Goal: Task Accomplishment & Management: Manage account settings

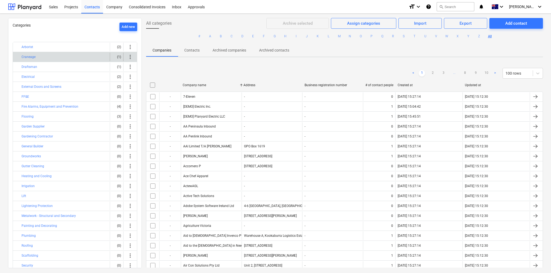
click at [61, 57] on div "Craneage" at bounding box center [65, 57] width 86 height 9
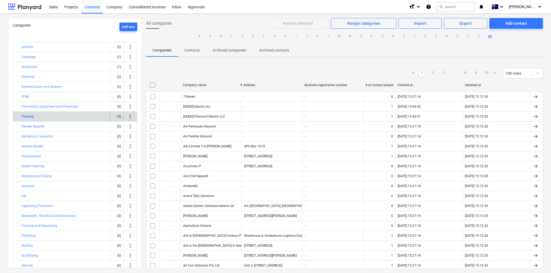
click at [23, 113] on button "Flooring" at bounding box center [28, 116] width 12 height 6
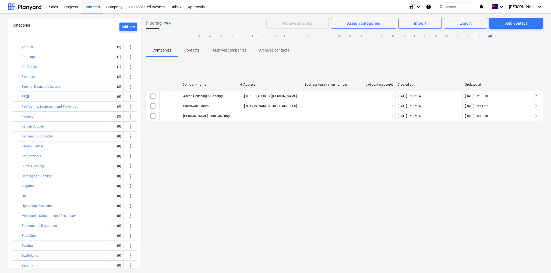
click at [168, 23] on button "Clear" at bounding box center [168, 23] width 8 height 6
click at [193, 51] on p "Contacts" at bounding box center [191, 51] width 15 height 6
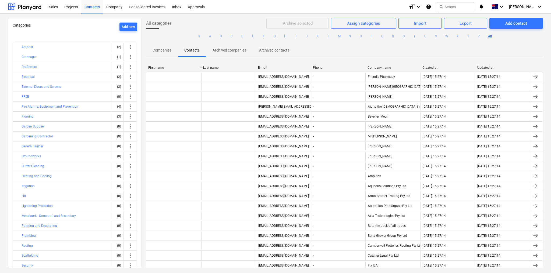
click at [156, 51] on p "Companies" at bounding box center [161, 51] width 19 height 6
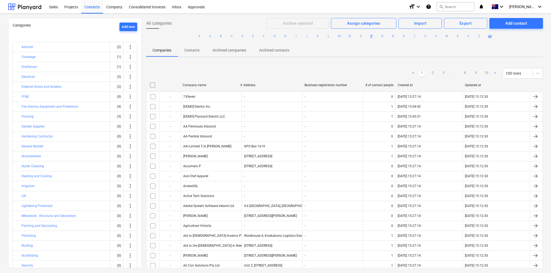
click at [370, 36] on button "P" at bounding box center [371, 36] width 6 height 6
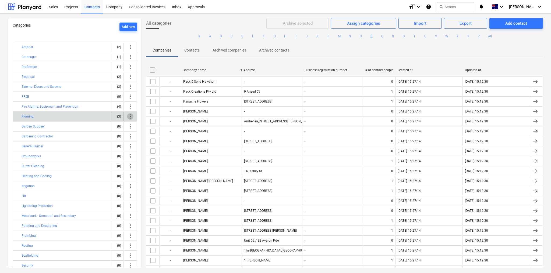
click at [128, 116] on span "more_vert" at bounding box center [130, 116] width 6 height 6
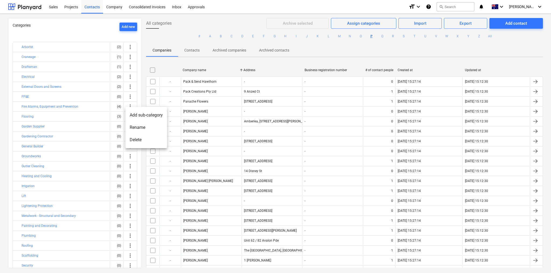
click at [148, 116] on li "Add sub-category" at bounding box center [146, 115] width 42 height 12
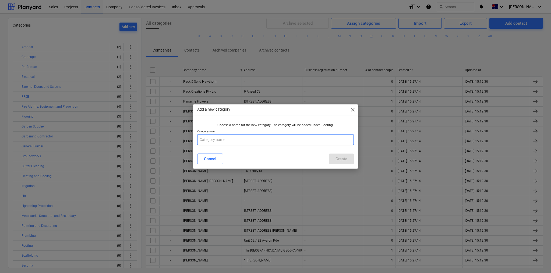
click at [212, 140] on input "text" at bounding box center [275, 139] width 156 height 11
type input "C"
click at [353, 111] on span "close" at bounding box center [352, 110] width 6 height 6
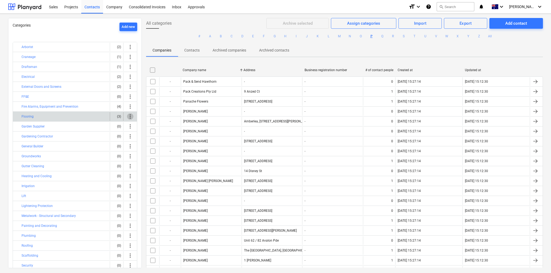
click at [127, 115] on span "more_vert" at bounding box center [130, 116] width 6 height 6
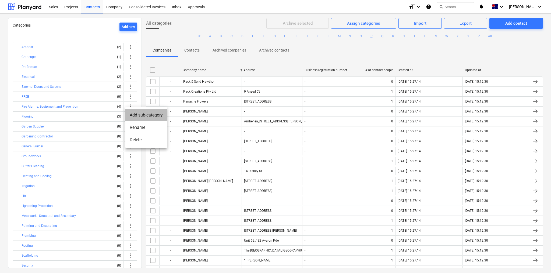
click at [144, 115] on li "Add sub-category" at bounding box center [146, 115] width 42 height 12
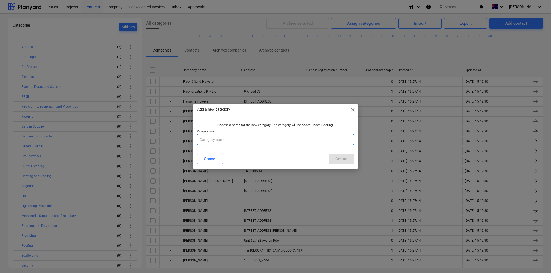
click at [208, 139] on input "text" at bounding box center [275, 139] width 156 height 11
type input "Cleaning and Miantenance"
click at [344, 159] on div "Create" at bounding box center [341, 159] width 12 height 7
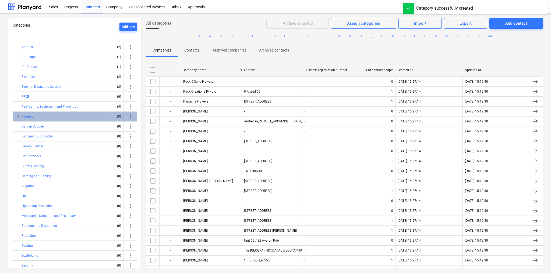
click at [17, 115] on span "keyboard_arrow_right" at bounding box center [18, 116] width 6 height 6
click at [112, 115] on div "(3)" at bounding box center [116, 116] width 9 height 9
click at [71, 116] on div "Flooring" at bounding box center [65, 116] width 86 height 9
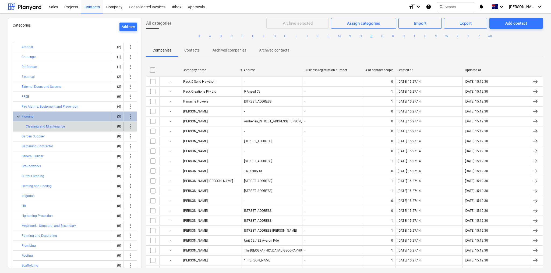
click at [129, 124] on span "more_vert" at bounding box center [130, 126] width 6 height 6
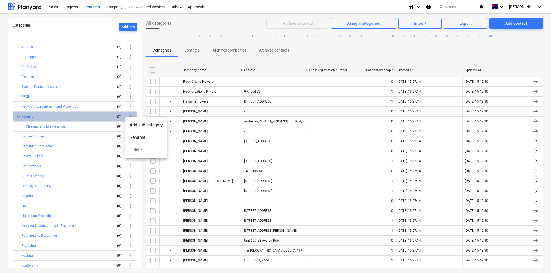
click at [152, 125] on li "Add sub-category" at bounding box center [146, 125] width 42 height 12
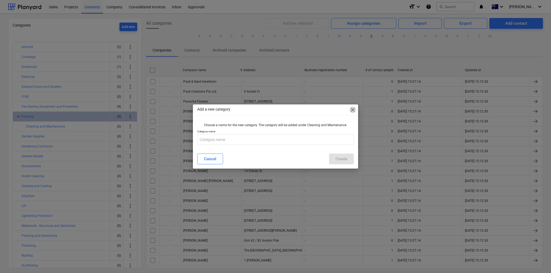
click at [351, 109] on span "close" at bounding box center [352, 110] width 6 height 6
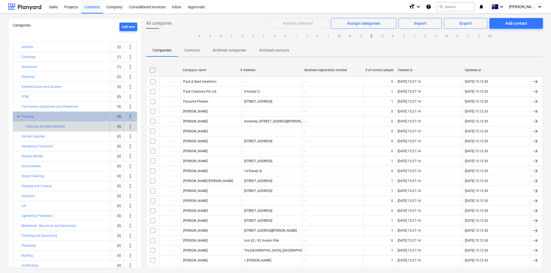
click at [132, 126] on div "more_vert" at bounding box center [130, 126] width 9 height 9
click at [130, 126] on span "more_vert" at bounding box center [130, 126] width 6 height 6
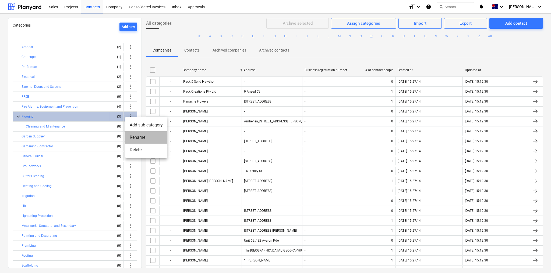
click at [132, 137] on li "Rename" at bounding box center [146, 137] width 42 height 12
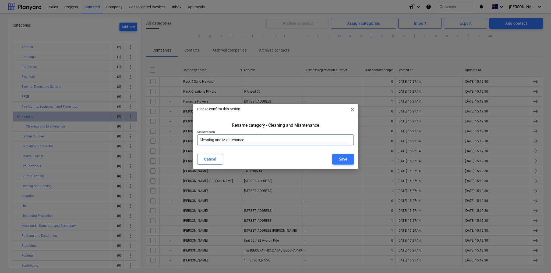
click at [229, 140] on input "Cleaning and Miantenance" at bounding box center [275, 140] width 156 height 11
type input "Cleaning and Maintenance"
click at [340, 158] on div "Save" at bounding box center [343, 159] width 9 height 7
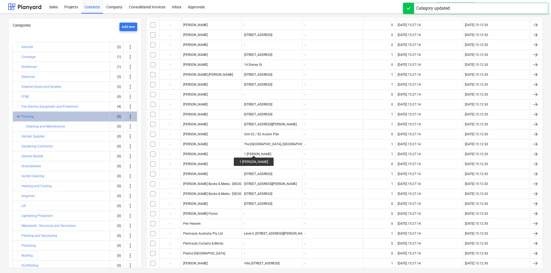
scroll to position [241, 0]
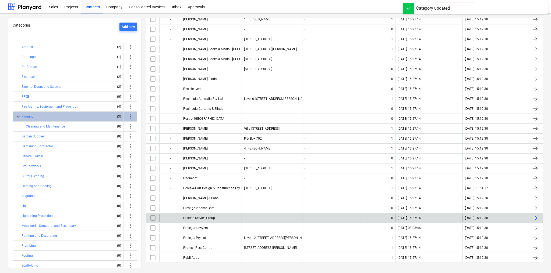
click at [216, 214] on div "Pristine Service Group" at bounding box center [211, 218] width 61 height 9
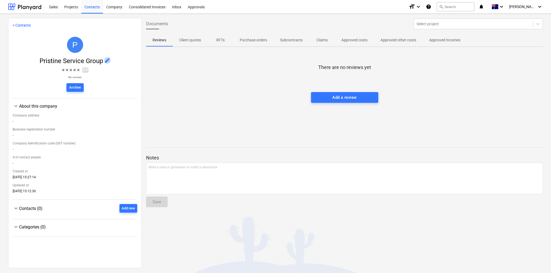
click at [104, 61] on span "edit" at bounding box center [107, 60] width 6 height 6
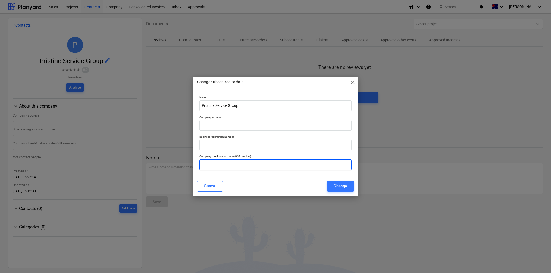
drag, startPoint x: 225, startPoint y: 162, endPoint x: 225, endPoint y: 156, distance: 6.2
click at [225, 161] on input "text" at bounding box center [275, 165] width 152 height 11
click at [225, 124] on input "text" at bounding box center [275, 125] width 152 height 11
paste input "P.O. [STREET_ADDRESS]"
type input "P.O. [STREET_ADDRESS]"
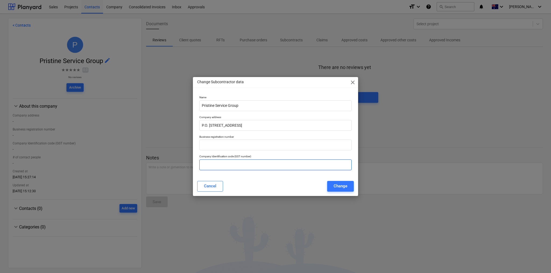
click at [239, 167] on input "text" at bounding box center [275, 165] width 152 height 11
paste input "20079286365"
click at [206, 165] on input "20079286365" at bounding box center [275, 165] width 152 height 11
click at [212, 164] on input "20 079286365" at bounding box center [275, 165] width 152 height 11
click at [219, 165] on input "20 079 286365" at bounding box center [275, 165] width 152 height 11
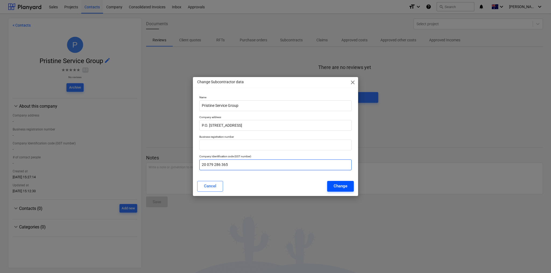
type input "20 079 286 365"
click at [337, 185] on div "Change" at bounding box center [340, 186] width 14 height 7
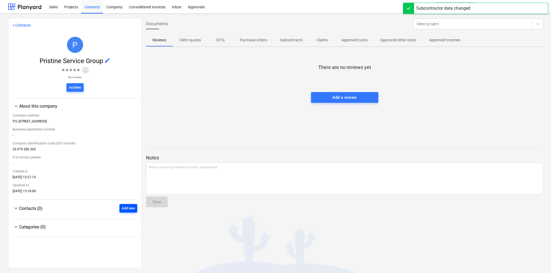
click at [128, 210] on div "Add new" at bounding box center [128, 209] width 13 height 6
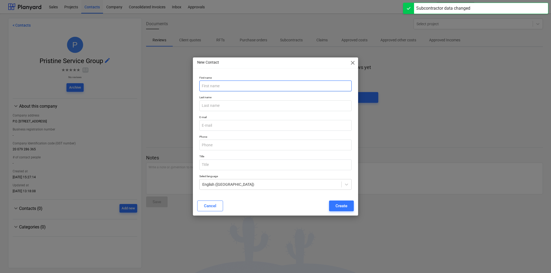
click at [228, 86] on input "text" at bounding box center [275, 86] width 152 height 11
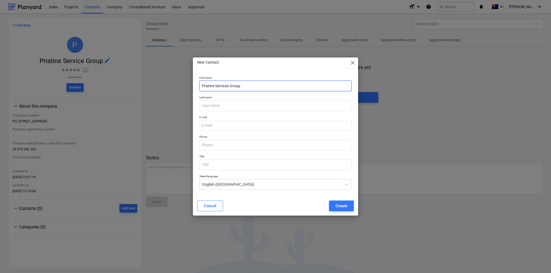
type input "Pristine Services Group"
click at [236, 97] on p "Last name" at bounding box center [275, 98] width 152 height 5
click at [228, 147] on input "text" at bounding box center [275, 145] width 152 height 11
click at [216, 124] on input "email" at bounding box center [275, 125] width 152 height 11
click at [211, 147] on input "text" at bounding box center [275, 145] width 152 height 11
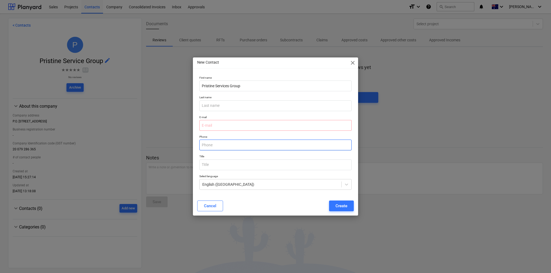
paste input "[PHONE_NUMBER]"
type input "[PHONE_NUMBER]"
click at [221, 124] on input "email" at bounding box center [275, 125] width 152 height 11
paste input "[EMAIL_ADDRESS][DOMAIN_NAME]"
type input "[EMAIL_ADDRESS][DOMAIN_NAME]"
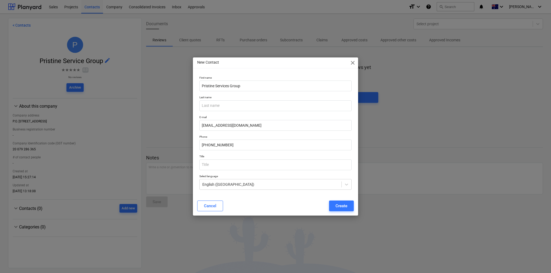
click at [339, 206] on div "Create" at bounding box center [341, 206] width 12 height 7
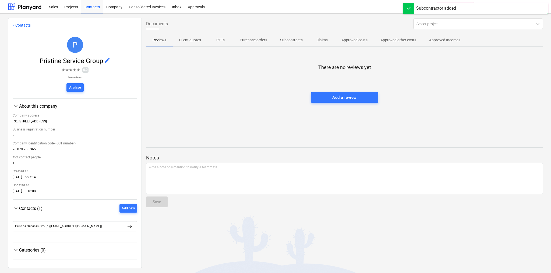
click at [25, 26] on link "< Contacts" at bounding box center [22, 25] width 18 height 4
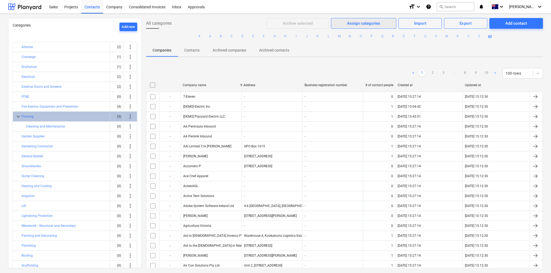
click at [349, 23] on div "Assign categories" at bounding box center [363, 23] width 33 height 7
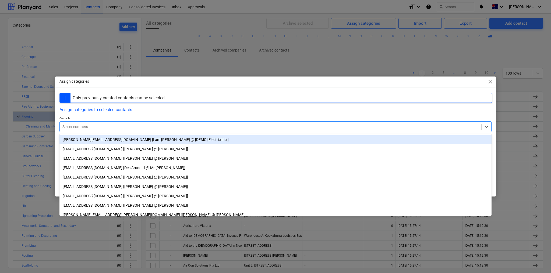
click at [129, 127] on div at bounding box center [270, 126] width 416 height 5
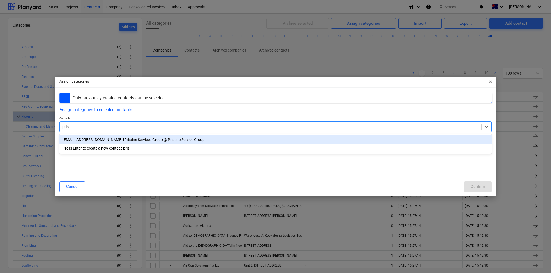
type input "prist"
click at [117, 138] on div "[EMAIL_ADDRESS][DOMAIN_NAME] [Pristine Services Group @ Pristine Service Group]" at bounding box center [275, 140] width 432 height 9
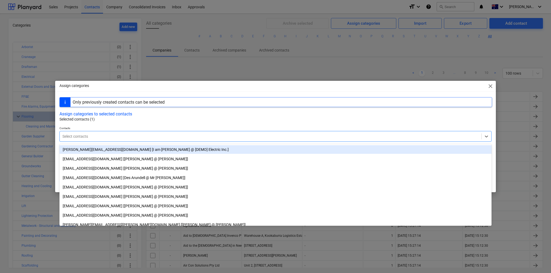
click at [158, 119] on p "Selected contacts (1)" at bounding box center [275, 120] width 432 height 6
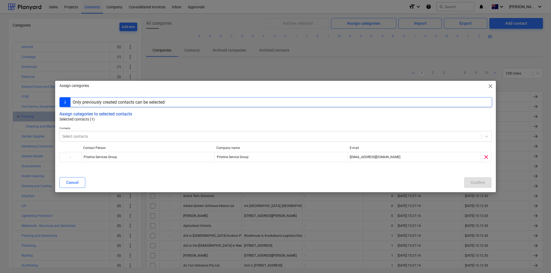
click at [129, 114] on button "Assign categories to selected contacts" at bounding box center [95, 114] width 73 height 5
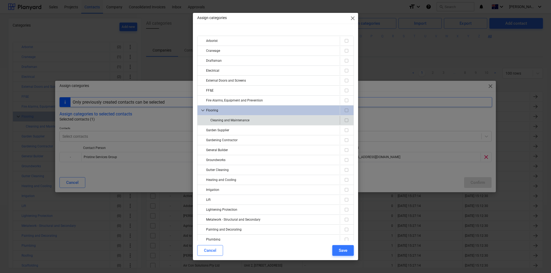
click at [230, 119] on div "Cleaning and Maintenance" at bounding box center [273, 120] width 127 height 9
click at [344, 119] on input "checkbox" at bounding box center [346, 120] width 6 height 6
checkbox input "true"
click at [347, 251] on div "Save" at bounding box center [343, 250] width 9 height 7
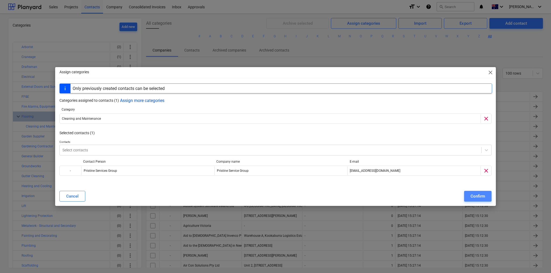
click at [485, 196] on button "Confirm" at bounding box center [477, 196] width 27 height 11
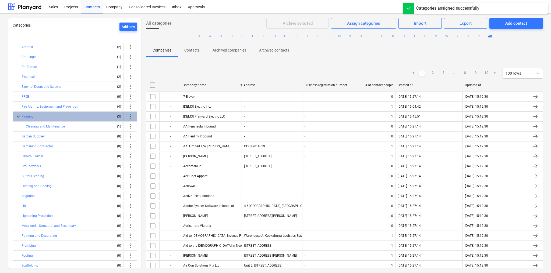
click at [36, 115] on div "Flooring" at bounding box center [65, 116] width 86 height 9
click at [25, 116] on button "Flooring" at bounding box center [28, 116] width 12 height 6
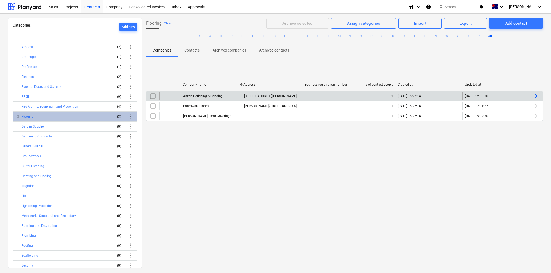
click at [222, 97] on div "Akkari Polishing & Grinding" at bounding box center [211, 96] width 61 height 9
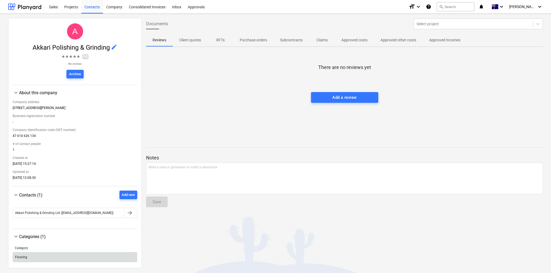
scroll to position [24, 0]
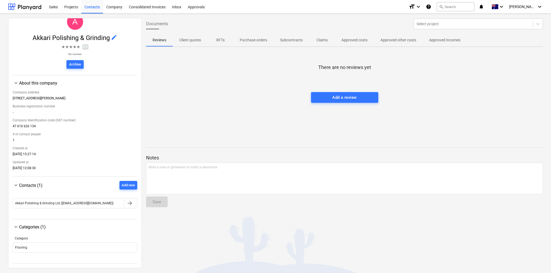
click at [31, 229] on div "Categories (1)" at bounding box center [78, 227] width 118 height 5
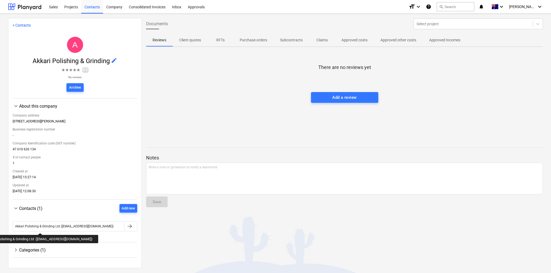
scroll to position [0, 0]
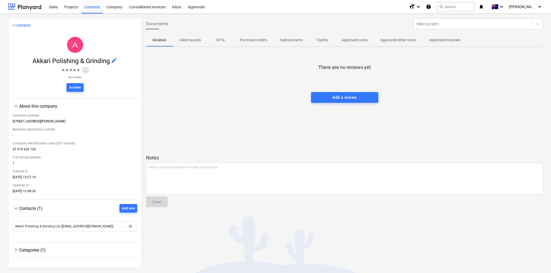
click at [34, 250] on div "Categories (1)" at bounding box center [78, 250] width 118 height 5
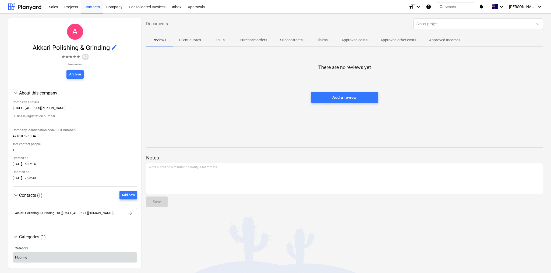
scroll to position [24, 0]
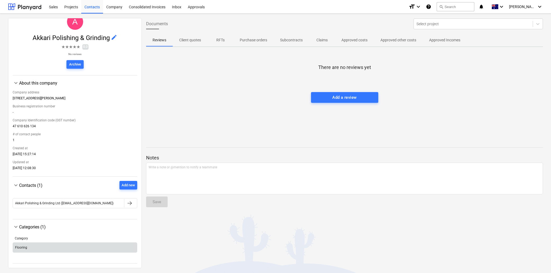
click at [29, 248] on div "Flooring" at bounding box center [75, 248] width 124 height 9
click at [26, 251] on div "Flooring" at bounding box center [75, 248] width 124 height 9
click at [20, 247] on div "Flooring" at bounding box center [21, 248] width 12 height 4
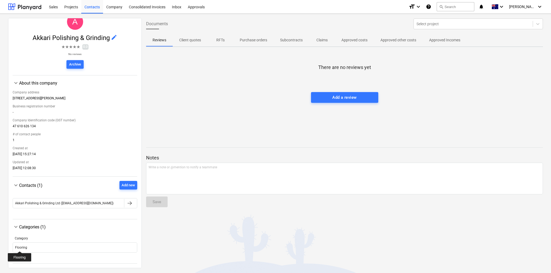
drag, startPoint x: 20, startPoint y: 247, endPoint x: 136, endPoint y: 244, distance: 116.2
click at [136, 244] on div "< Contacts A Akkari Polishing & Grinding edit ★ ★ ★ ★ ★ 0.0 No reviews Archive …" at bounding box center [75, 143] width 134 height 251
click at [127, 231] on div "Category Flooring Please wait Flooring" at bounding box center [75, 244] width 124 height 29
click at [16, 228] on span "keyboard_arrow_down" at bounding box center [16, 227] width 6 height 6
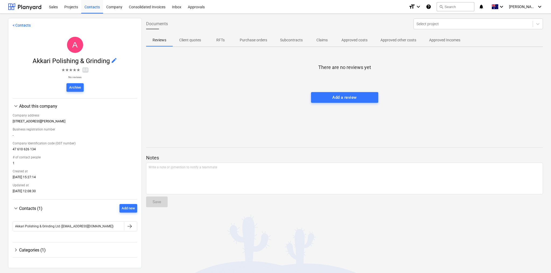
scroll to position [0, 0]
click at [15, 209] on span "keyboard_arrow_down" at bounding box center [16, 208] width 6 height 6
click at [15, 226] on span "keyboard_arrow_right" at bounding box center [16, 225] width 6 height 6
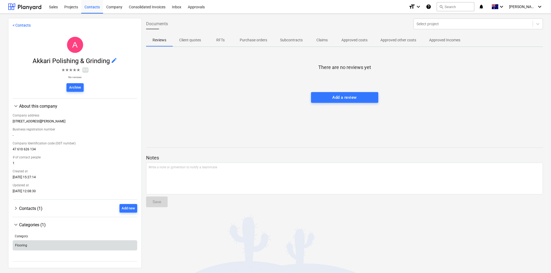
click at [53, 244] on div "Flooring" at bounding box center [75, 245] width 124 height 9
click at [15, 247] on div "Flooring" at bounding box center [21, 246] width 12 height 4
click at [20, 27] on link "< Contacts" at bounding box center [22, 25] width 18 height 4
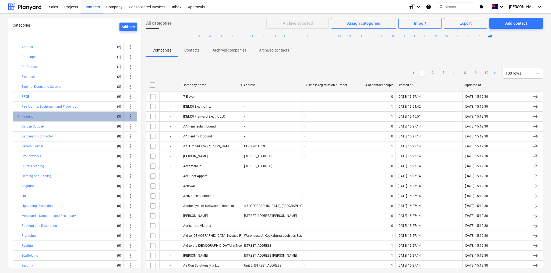
click at [16, 114] on span "keyboard_arrow_right" at bounding box center [18, 116] width 6 height 6
click at [27, 115] on button "Flooring" at bounding box center [28, 116] width 12 height 6
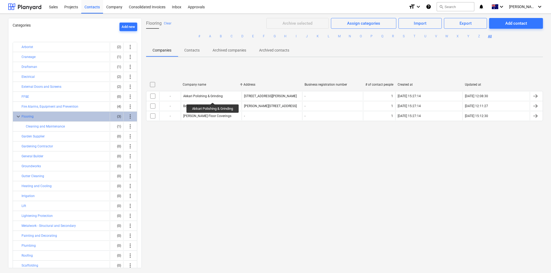
drag, startPoint x: 213, startPoint y: 98, endPoint x: 427, endPoint y: 148, distance: 219.6
click at [422, 149] on div "Flooring Clear Archive selected Assign categories Import Export Add contact # A…" at bounding box center [344, 143] width 405 height 250
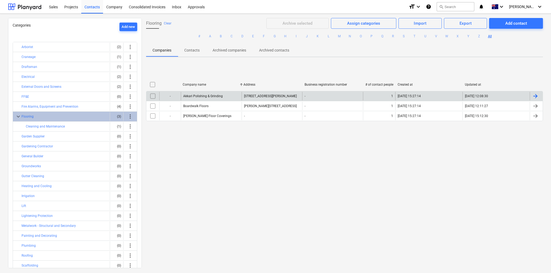
click at [153, 97] on input "checkbox" at bounding box center [152, 96] width 9 height 9
click at [358, 24] on div "Assign categories" at bounding box center [363, 23] width 33 height 7
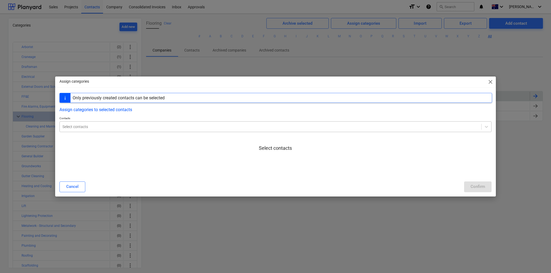
click at [100, 129] on div at bounding box center [270, 126] width 416 height 5
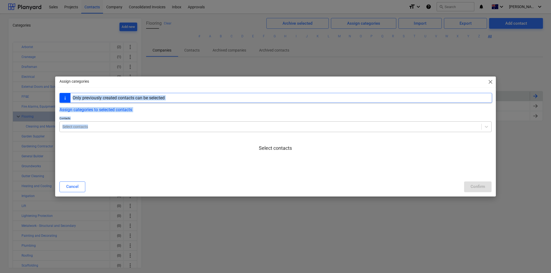
drag, startPoint x: 151, startPoint y: 79, endPoint x: 153, endPoint y: 124, distance: 44.4
click at [153, 124] on div "Assign categories close Only previously created contacts can be selected Assign…" at bounding box center [275, 137] width 440 height 120
click at [222, 71] on div "Assign categories close Only previously created contacts can be selected Assign…" at bounding box center [275, 136] width 551 height 273
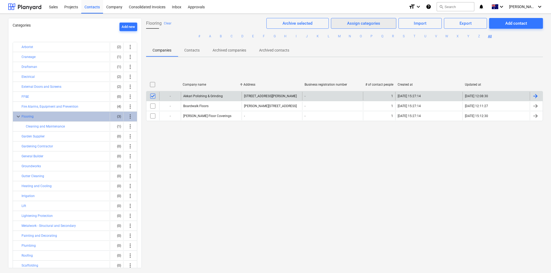
click at [368, 21] on div "Assign categories" at bounding box center [363, 23] width 33 height 7
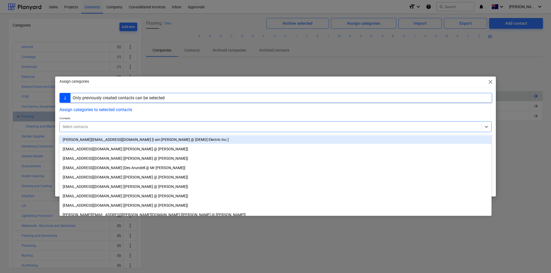
click at [165, 122] on div "Select contacts" at bounding box center [275, 127] width 432 height 11
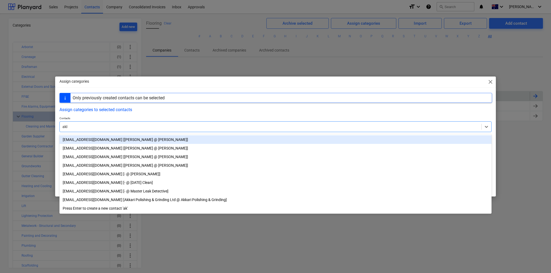
type input "akka"
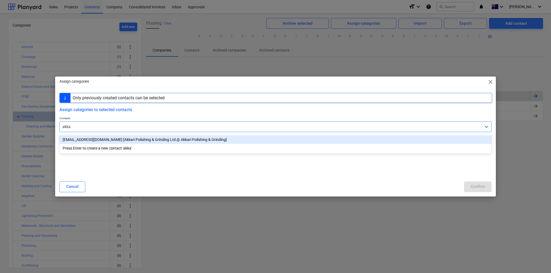
click at [166, 140] on div "[EMAIL_ADDRESS][DOMAIN_NAME] [Akkari Polishing & Grinding Ltd @ Akkari Polishin…" at bounding box center [275, 140] width 432 height 9
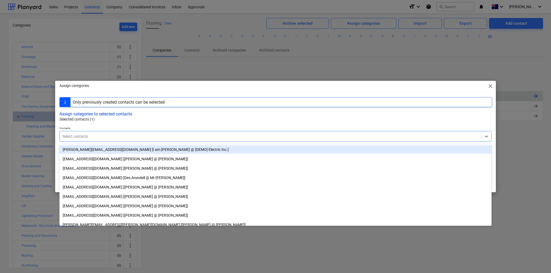
click at [131, 113] on button "Assign categories to selected contacts" at bounding box center [95, 114] width 73 height 5
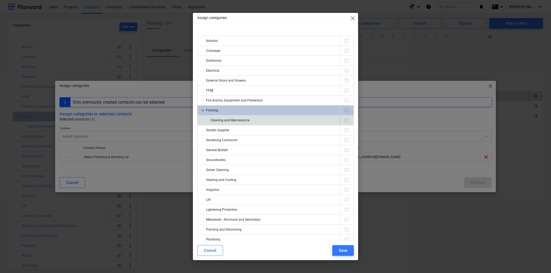
click at [344, 118] on input "checkbox" at bounding box center [346, 120] width 6 height 6
checkbox input "true"
click at [343, 250] on div "Save" at bounding box center [343, 250] width 9 height 7
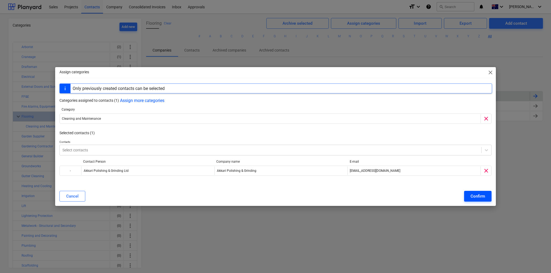
click at [474, 196] on div "Confirm" at bounding box center [477, 196] width 15 height 7
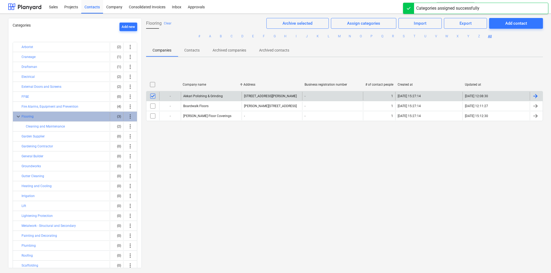
click at [129, 115] on span "more_vert" at bounding box center [130, 116] width 6 height 6
click at [274, 149] on div at bounding box center [275, 136] width 551 height 273
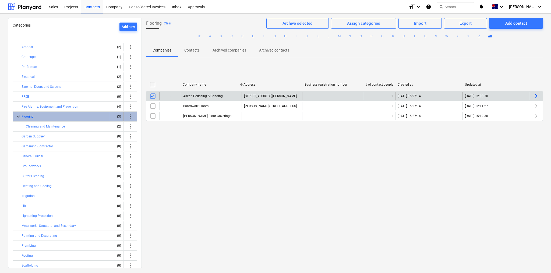
click at [25, 114] on button "Flooring" at bounding box center [28, 116] width 12 height 6
click at [205, 97] on div "Akkari Polishing & Grinding" at bounding box center [203, 96] width 40 height 4
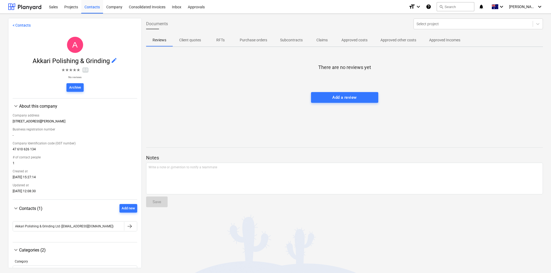
scroll to position [33, 0]
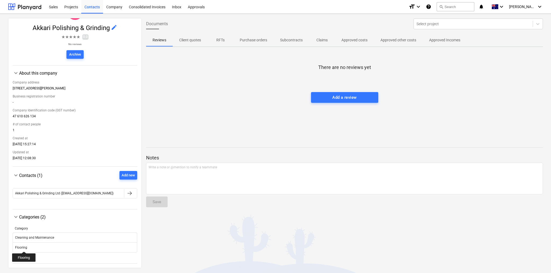
drag, startPoint x: 24, startPoint y: 247, endPoint x: 161, endPoint y: 249, distance: 137.1
click at [161, 249] on div "Documents Select project Reviews Client quotes RFTs Purchase orders Subcontract…" at bounding box center [344, 143] width 405 height 250
click at [111, 28] on span "edit" at bounding box center [114, 27] width 6 height 6
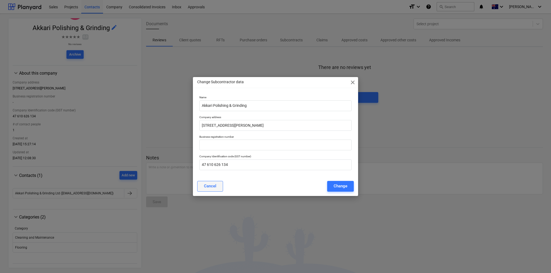
click at [212, 183] on button "Cancel" at bounding box center [210, 186] width 26 height 11
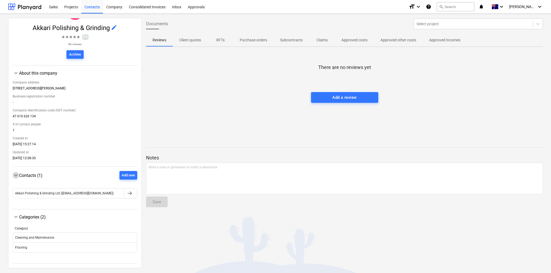
click at [17, 177] on span "keyboard_arrow_down" at bounding box center [16, 175] width 6 height 6
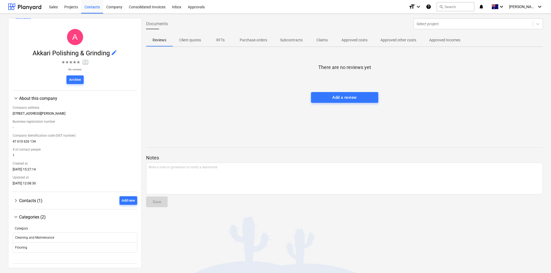
scroll to position [0, 0]
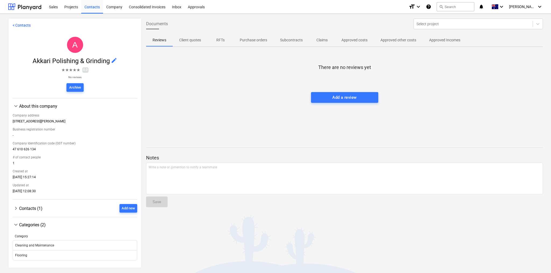
click at [17, 25] on link "< Contacts" at bounding box center [22, 25] width 18 height 4
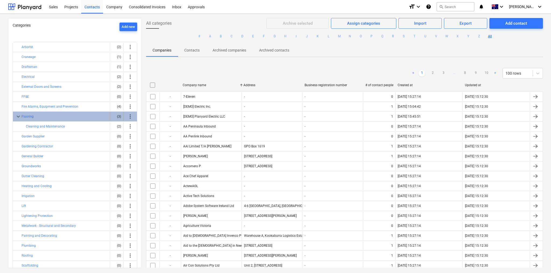
click at [129, 115] on span "more_vert" at bounding box center [130, 116] width 6 height 6
click at [29, 114] on div at bounding box center [275, 136] width 551 height 273
click at [29, 115] on button "Flooring" at bounding box center [28, 116] width 12 height 6
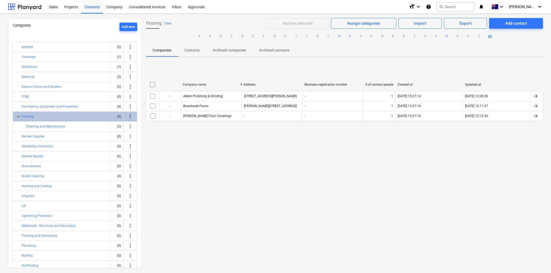
click at [279, 174] on div "Flooring Clear Archive selected Assign categories Import Export Add contact # A…" at bounding box center [344, 143] width 405 height 250
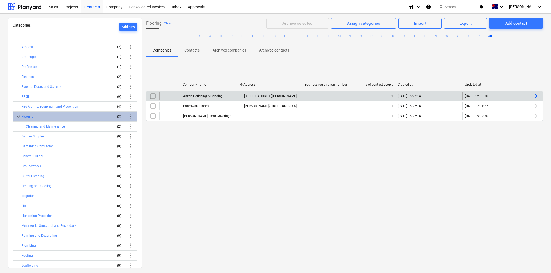
click at [153, 98] on input "checkbox" at bounding box center [152, 96] width 9 height 9
click at [532, 9] on span "[PERSON_NAME]" at bounding box center [522, 7] width 27 height 4
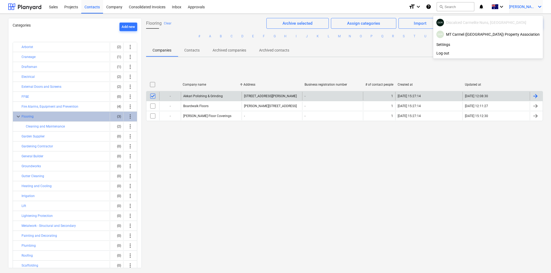
click at [532, 9] on div at bounding box center [275, 136] width 551 height 273
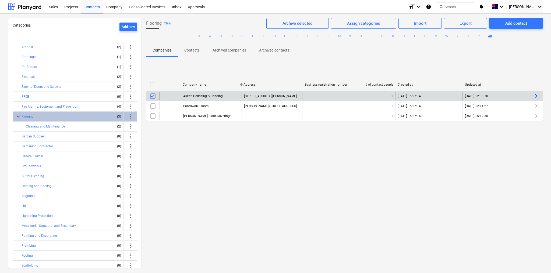
click at [470, 196] on div "Flooring Clear Archive selected Assign categories Import Export Add contact # A…" at bounding box center [344, 143] width 405 height 250
click at [32, 134] on button "Garden Supplier" at bounding box center [33, 136] width 23 height 6
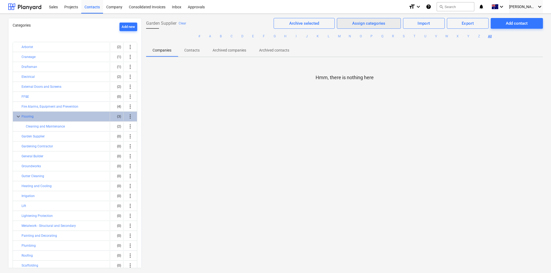
click at [348, 23] on span "Assign categories" at bounding box center [368, 23] width 51 height 7
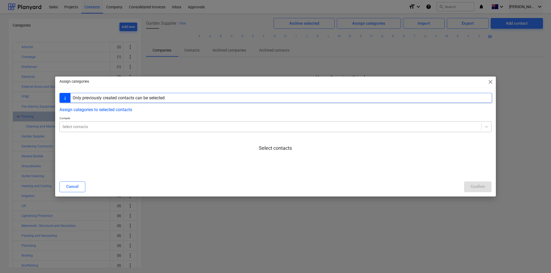
click at [116, 127] on div at bounding box center [270, 126] width 416 height 5
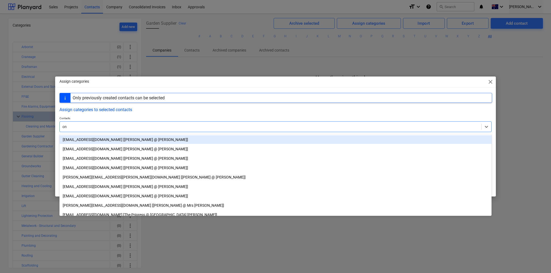
type input "o"
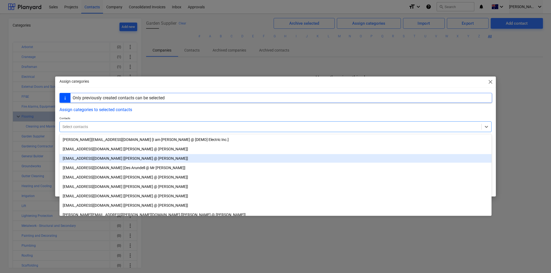
click at [491, 83] on span "close" at bounding box center [490, 82] width 6 height 6
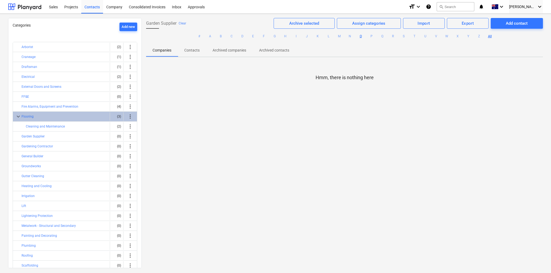
click at [358, 35] on button "O" at bounding box center [360, 36] width 6 height 6
click at [181, 23] on button "Clear" at bounding box center [183, 23] width 8 height 6
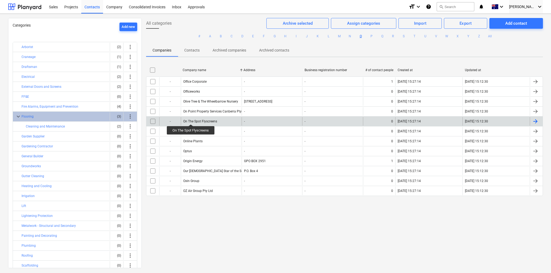
click at [191, 120] on div "On The Spot Flyscreens" at bounding box center [200, 122] width 34 height 4
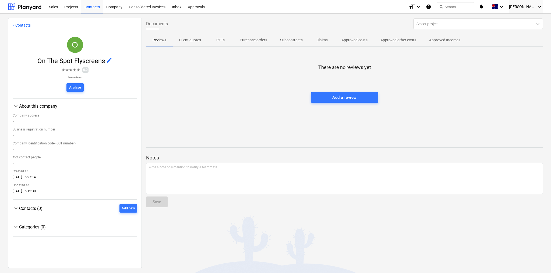
click at [142, 47] on div "< Contacts O On The Spot Flyscreens edit ★ ★ ★ ★ ★ 0.0 No reviews Archive keybo…" at bounding box center [275, 144] width 551 height 260
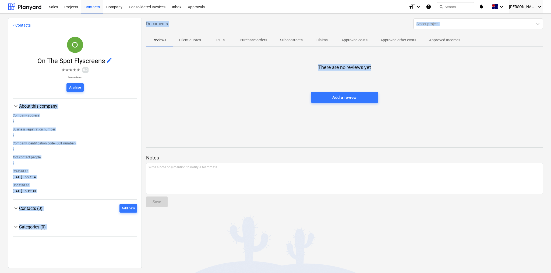
click at [110, 59] on span "edit" at bounding box center [109, 60] width 6 height 6
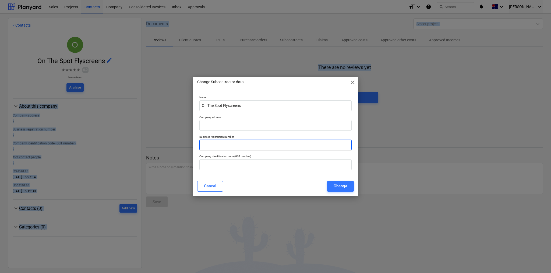
click at [221, 144] on input "text" at bounding box center [275, 145] width 152 height 11
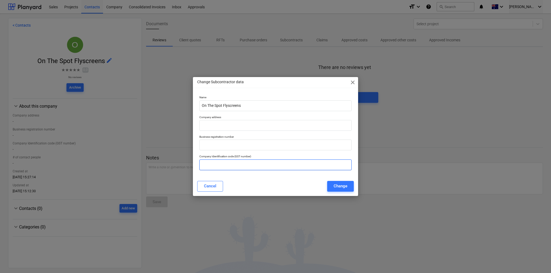
click at [229, 167] on input "text" at bounding box center [275, 165] width 152 height 11
paste input "92 645 578 559"
type input "92 645 578 559"
click at [216, 125] on input "text" at bounding box center [275, 125] width 152 height 11
paste input "[STREET_ADDRESS]"
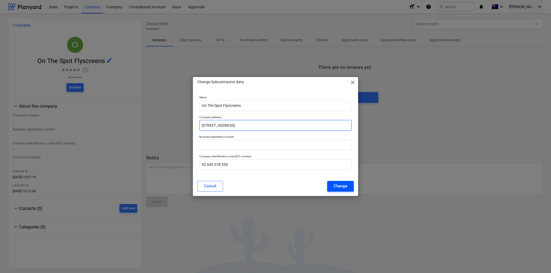
type input "[STREET_ADDRESS]"
click at [345, 188] on div "Change" at bounding box center [340, 186] width 14 height 7
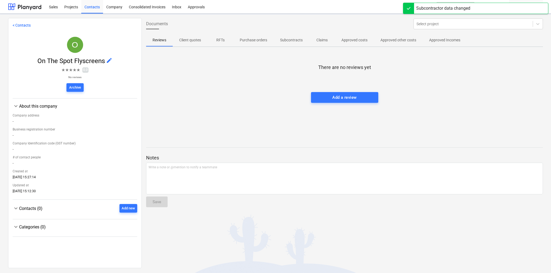
drag, startPoint x: 345, startPoint y: 188, endPoint x: 197, endPoint y: 141, distance: 156.1
click at [197, 141] on div at bounding box center [344, 143] width 397 height 4
click at [128, 210] on div "Add new" at bounding box center [128, 209] width 13 height 6
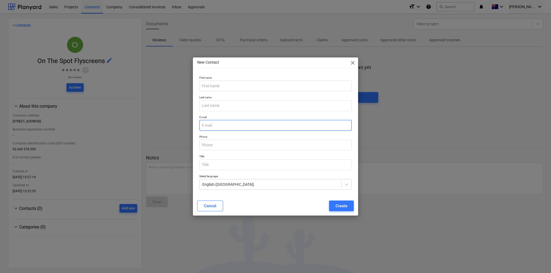
paste input "[EMAIL_ADDRESS][DOMAIN_NAME]"
type input "[EMAIL_ADDRESS][DOMAIN_NAME]"
click at [229, 142] on input "text" at bounding box center [275, 145] width 152 height 11
paste input "0477 190 173"
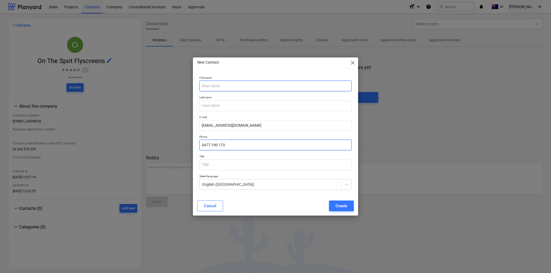
type input "0477 190 173"
click at [222, 87] on input "text" at bounding box center [275, 86] width 152 height 11
type input "On The Spot Fly Screens"
click at [247, 99] on p "Last name" at bounding box center [275, 98] width 152 height 5
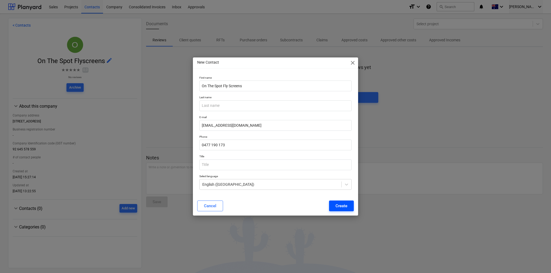
click at [337, 206] on div "Create" at bounding box center [341, 206] width 12 height 7
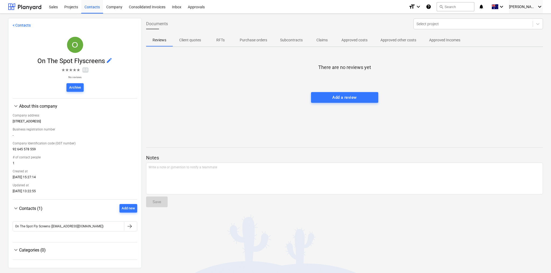
click at [293, 36] on span "Subcontracts" at bounding box center [290, 40] width 35 height 9
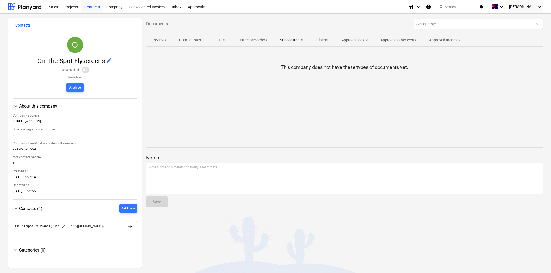
click at [161, 38] on p "Reviews" at bounding box center [159, 40] width 14 height 6
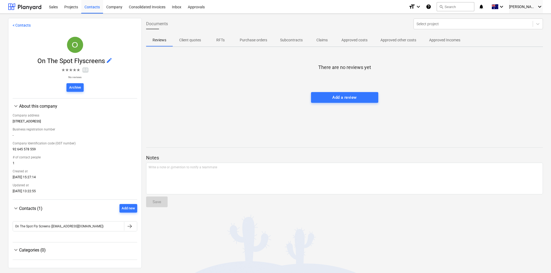
click at [21, 25] on link "< Contacts" at bounding box center [22, 25] width 18 height 4
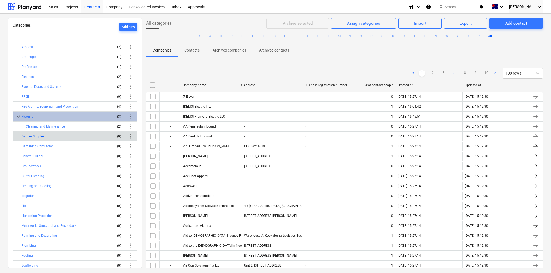
click at [35, 135] on button "Garden Supplier" at bounding box center [33, 136] width 23 height 6
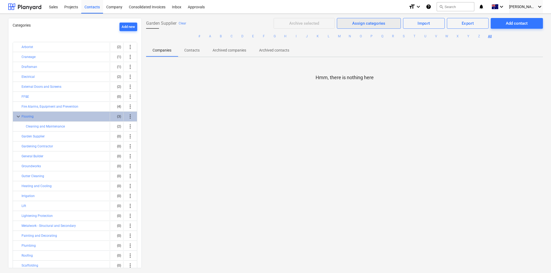
click at [356, 25] on div "Assign categories" at bounding box center [368, 23] width 33 height 7
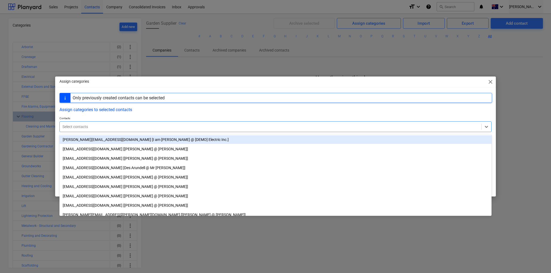
click at [87, 129] on div at bounding box center [270, 126] width 416 height 5
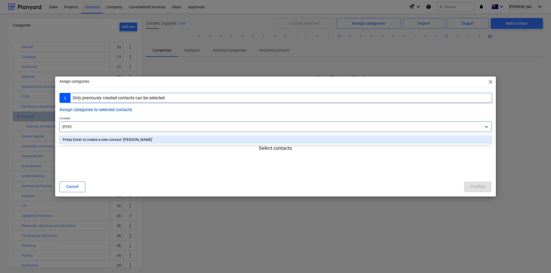
type input "bett"
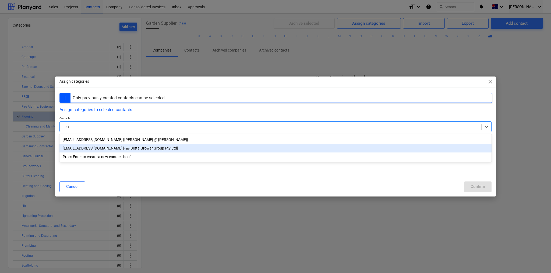
click at [99, 149] on div "[EMAIL_ADDRESS][DOMAIN_NAME] [- @ Betta Grower Group Pty Ltd]" at bounding box center [275, 148] width 432 height 9
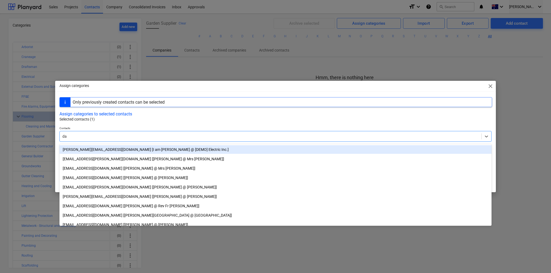
type input "d"
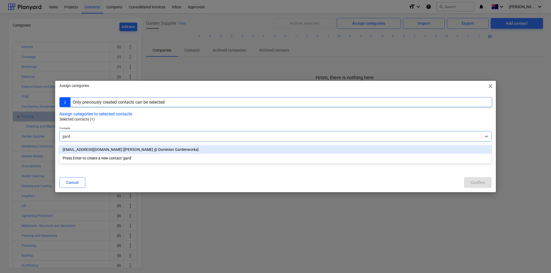
type input "garde"
click at [80, 137] on div at bounding box center [270, 136] width 416 height 5
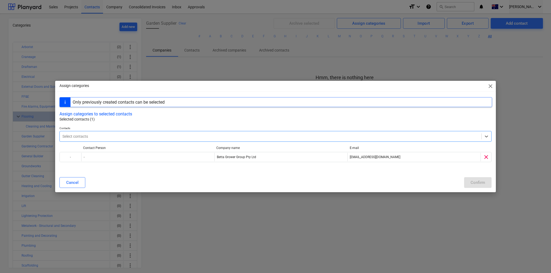
click at [80, 138] on div at bounding box center [270, 136] width 416 height 5
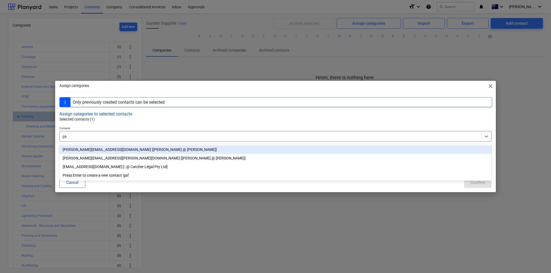
type input "g"
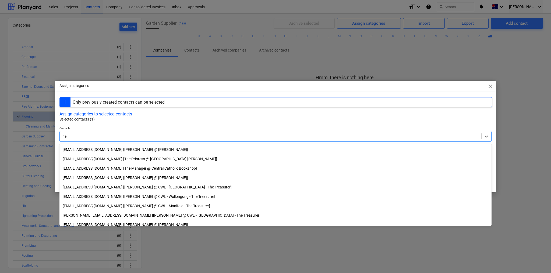
type input "h"
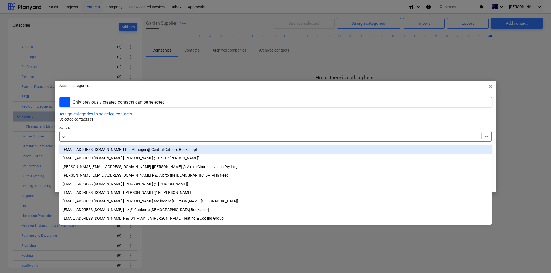
type input "o"
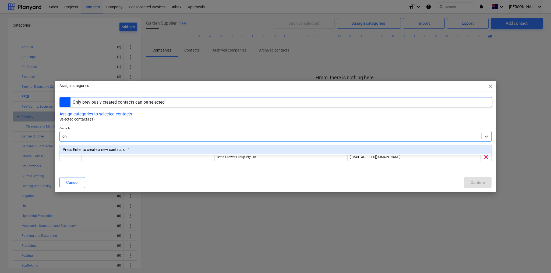
type input "o"
type input "r"
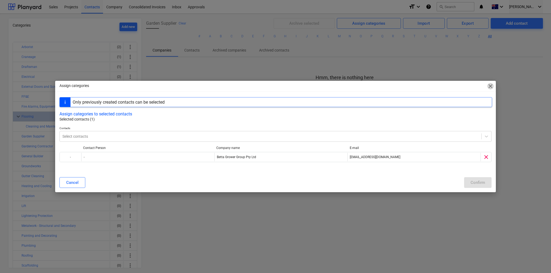
click at [490, 86] on span "close" at bounding box center [490, 86] width 6 height 6
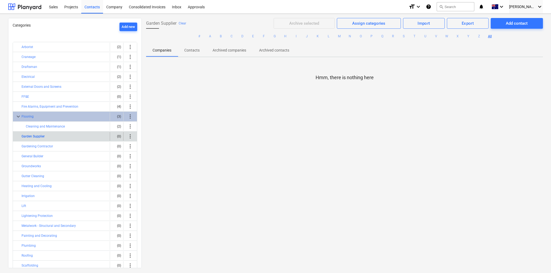
click at [38, 134] on button "Garden Supplier" at bounding box center [33, 136] width 23 height 6
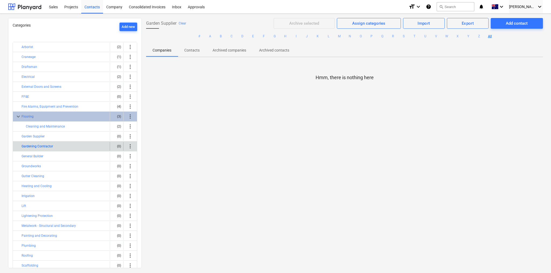
click at [41, 144] on button "Gardening Contractor" at bounding box center [37, 146] width 31 height 6
click at [369, 22] on div "Assign categories" at bounding box center [371, 23] width 33 height 7
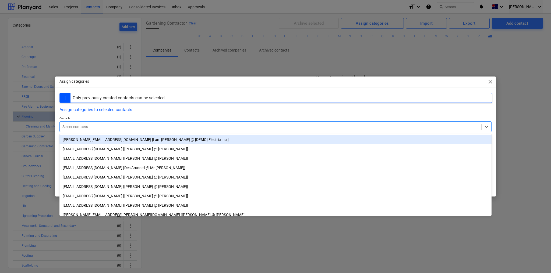
click at [94, 127] on div at bounding box center [270, 126] width 416 height 5
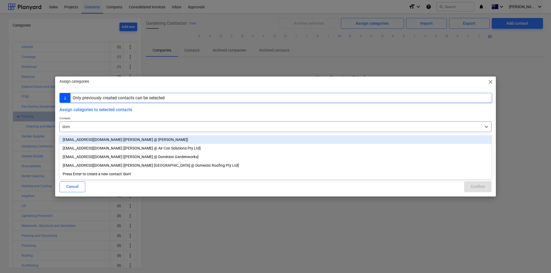
type input "domi"
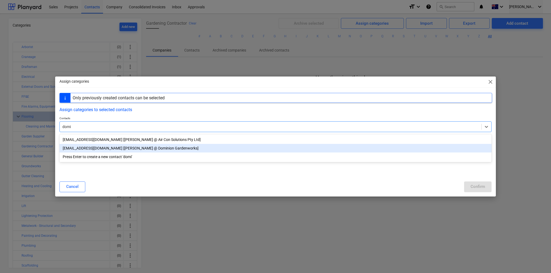
click at [93, 152] on div "[EMAIL_ADDRESS][DOMAIN_NAME] [[PERSON_NAME] @ Dominion Gardenworks]" at bounding box center [275, 148] width 432 height 9
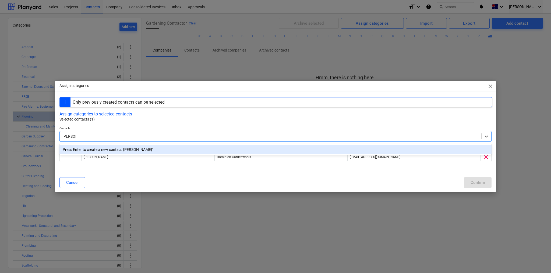
type input "[PERSON_NAME]"
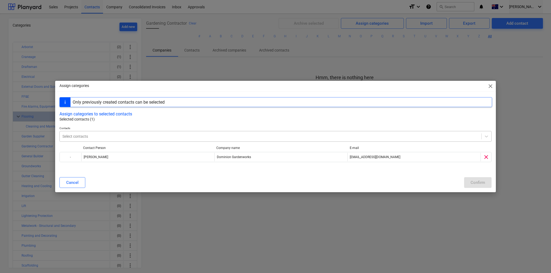
click at [161, 137] on div at bounding box center [270, 136] width 416 height 5
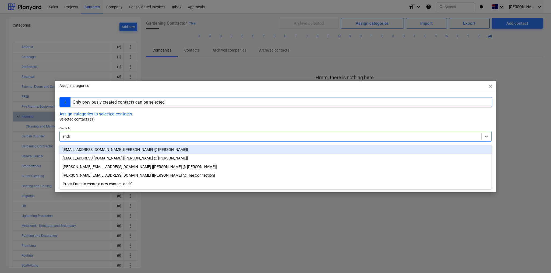
type input "andre"
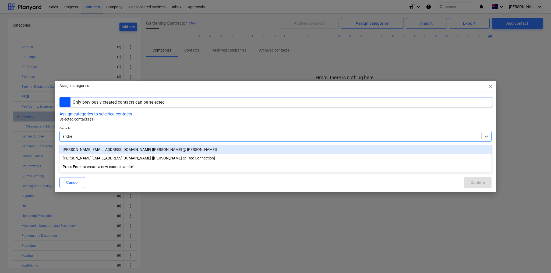
click at [107, 150] on div "[PERSON_NAME][EMAIL_ADDRESS][DOMAIN_NAME] [[PERSON_NAME] @ [PERSON_NAME]]" at bounding box center [275, 149] width 432 height 9
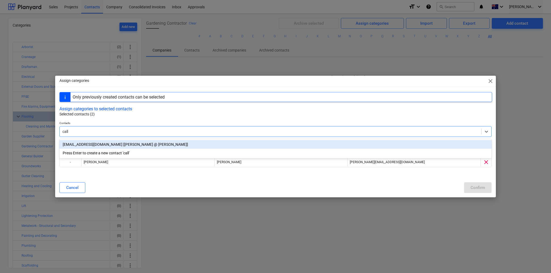
type input "call"
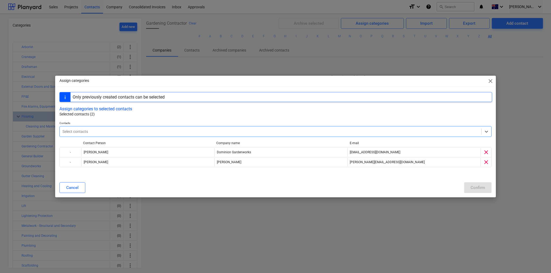
click at [188, 134] on div at bounding box center [270, 131] width 416 height 5
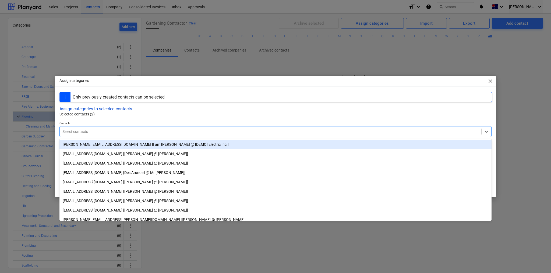
click at [126, 111] on button "Assign categories to selected contacts" at bounding box center [95, 108] width 73 height 5
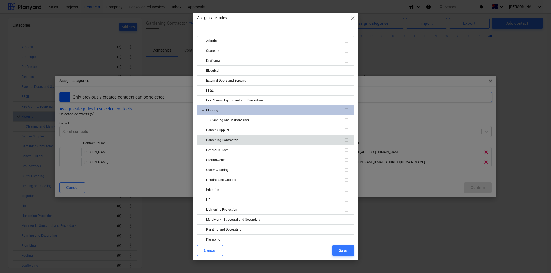
click at [344, 140] on input "checkbox" at bounding box center [346, 140] width 6 height 6
checkbox input "true"
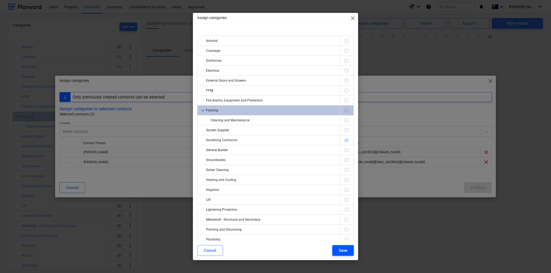
click at [338, 250] on button "Save" at bounding box center [343, 250] width 22 height 11
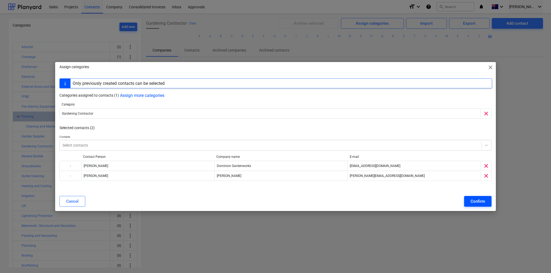
click at [480, 204] on div "Confirm" at bounding box center [477, 201] width 15 height 7
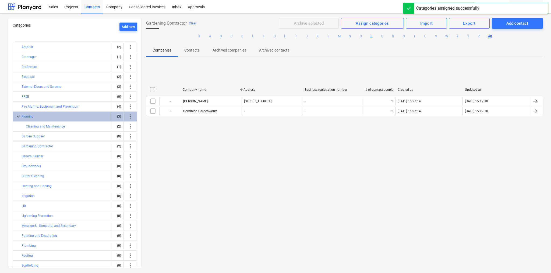
click at [370, 37] on button "P" at bounding box center [371, 36] width 6 height 6
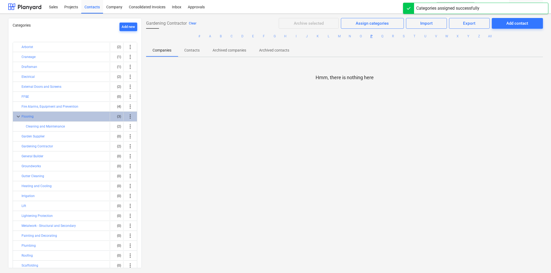
click at [191, 22] on button "Clear" at bounding box center [193, 23] width 8 height 6
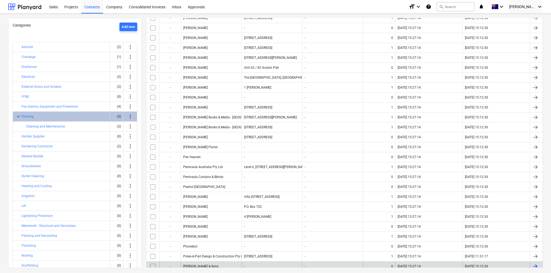
scroll to position [134, 0]
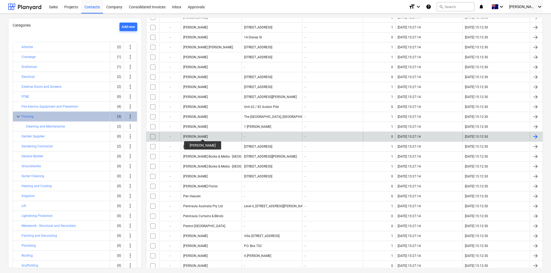
click at [201, 135] on div "[PERSON_NAME]" at bounding box center [195, 137] width 24 height 4
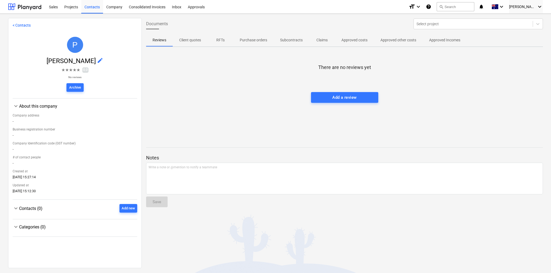
click at [97, 60] on span "edit" at bounding box center [100, 60] width 6 height 6
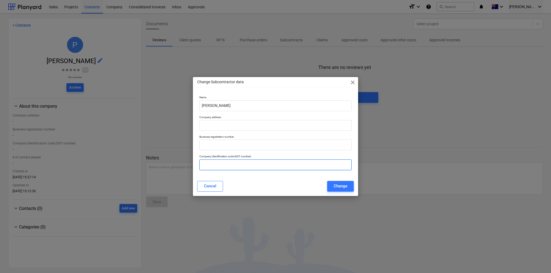
click at [229, 162] on input "text" at bounding box center [275, 165] width 152 height 11
paste input "87142320133"
click at [205, 164] on input "87142320133" at bounding box center [275, 165] width 152 height 11
click at [212, 164] on input "87 142320133" at bounding box center [275, 165] width 152 height 11
click at [220, 165] on input "87 142 320133" at bounding box center [275, 165] width 152 height 11
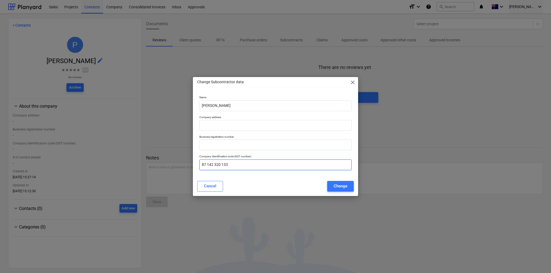
type input "87 142 320 133"
click at [296, 185] on div "Cancel Change" at bounding box center [275, 186] width 156 height 11
click at [340, 184] on div "Change" at bounding box center [340, 186] width 14 height 7
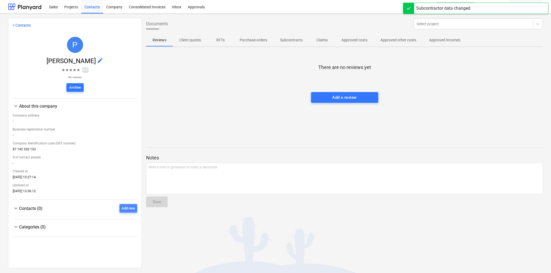
click at [130, 211] on div "Add new" at bounding box center [128, 209] width 13 height 6
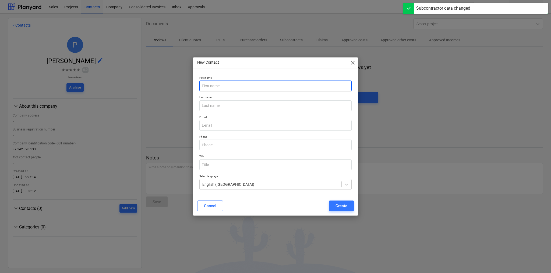
click at [222, 87] on input "text" at bounding box center [275, 86] width 152 height 11
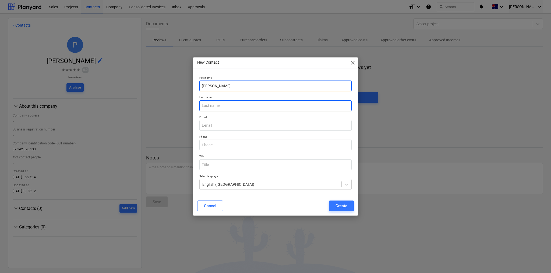
type input "[PERSON_NAME]"
click at [212, 102] on input "text" at bounding box center [275, 106] width 152 height 11
type input "[PERSON_NAME]"
click at [343, 206] on div "Create" at bounding box center [341, 206] width 12 height 7
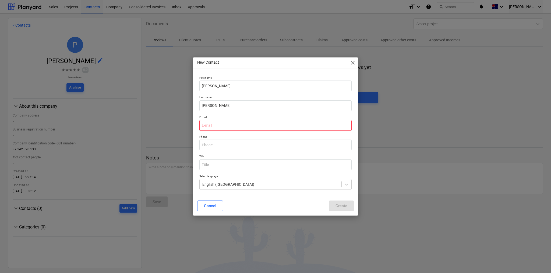
click at [283, 130] on input "email" at bounding box center [275, 125] width 152 height 11
type input "-"
click at [219, 148] on input "text" at bounding box center [275, 145] width 152 height 11
type input "-"
click at [294, 172] on div "Title" at bounding box center [275, 163] width 156 height 20
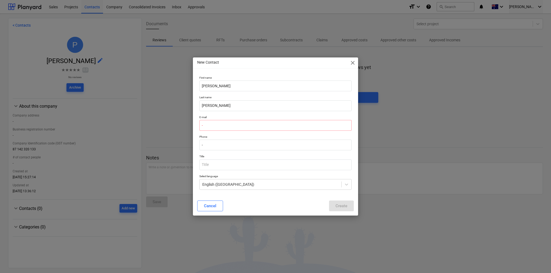
click at [341, 210] on div "Cancel Create" at bounding box center [275, 206] width 156 height 11
click at [209, 126] on input "-" at bounding box center [275, 125] width 152 height 11
type input "@"
type input "p"
click at [351, 63] on span "close" at bounding box center [352, 63] width 6 height 6
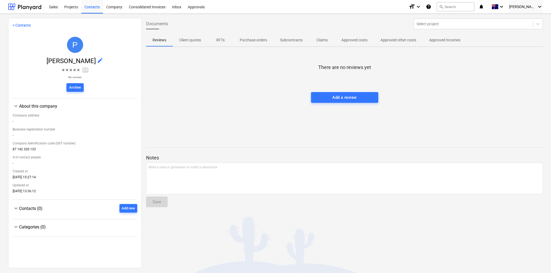
click at [92, 141] on div "Company Identification code (GST number)" at bounding box center [75, 144] width 124 height 8
click at [72, 229] on div "Categories (0)" at bounding box center [78, 227] width 118 height 5
click at [33, 227] on div "Categories (0)" at bounding box center [78, 227] width 118 height 5
click at [105, 236] on div "keyboard_arrow_down Categories (0)" at bounding box center [75, 228] width 124 height 17
click at [336, 227] on div "Documents Select project Reviews Client quotes RFTs Purchase orders Subcontract…" at bounding box center [344, 143] width 405 height 250
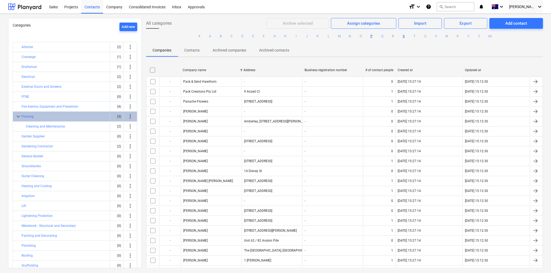
click at [404, 37] on button "S" at bounding box center [403, 36] width 6 height 6
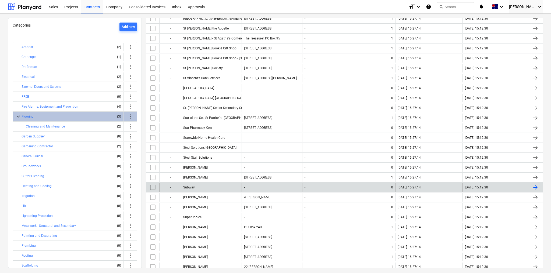
scroll to position [752, 0]
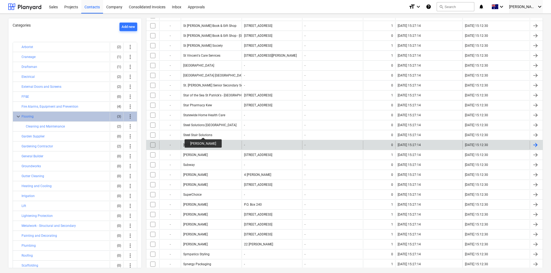
click at [206, 143] on div "[PERSON_NAME]" at bounding box center [195, 145] width 24 height 4
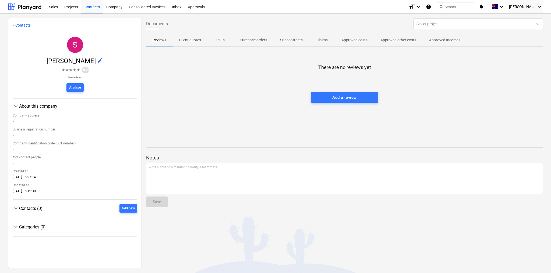
click at [103, 59] on span "edit" at bounding box center [100, 60] width 6 height 6
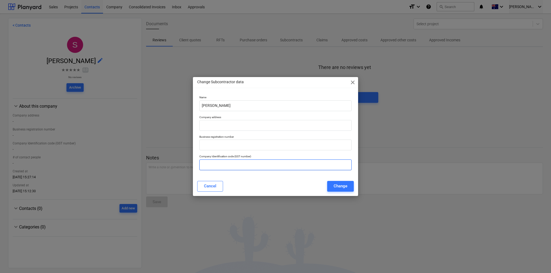
click at [218, 165] on input "text" at bounding box center [275, 165] width 152 height 11
paste input "87142320133"
click at [205, 165] on input "87142320133" at bounding box center [275, 165] width 152 height 11
click at [214, 164] on input "87 142320133" at bounding box center [275, 165] width 152 height 11
click at [221, 165] on input "87 142 320133" at bounding box center [275, 165] width 152 height 11
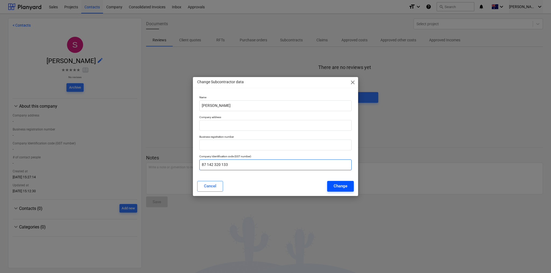
type input "87 142 320 133"
click at [339, 187] on div "Change" at bounding box center [340, 186] width 14 height 7
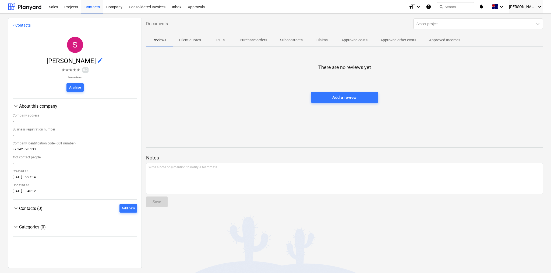
click at [22, 25] on link "< Contacts" at bounding box center [22, 25] width 18 height 4
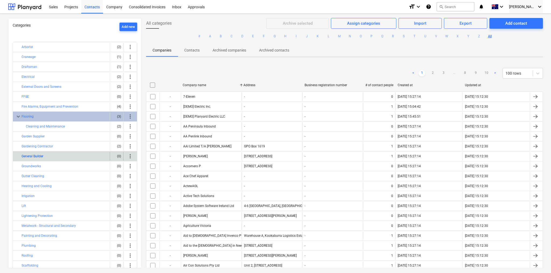
click at [36, 153] on button "General Builder" at bounding box center [33, 156] width 22 height 6
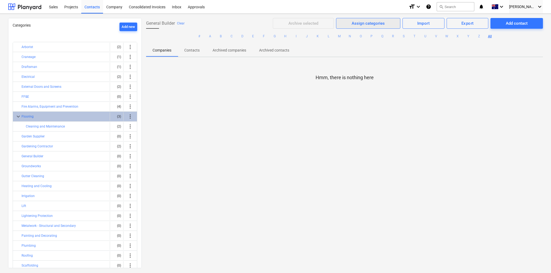
click at [365, 26] on div "Assign categories" at bounding box center [367, 23] width 33 height 7
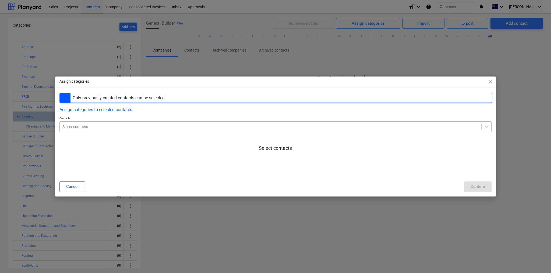
click at [164, 125] on div at bounding box center [270, 126] width 416 height 5
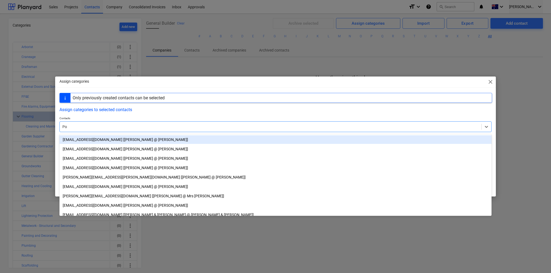
type input "Pol"
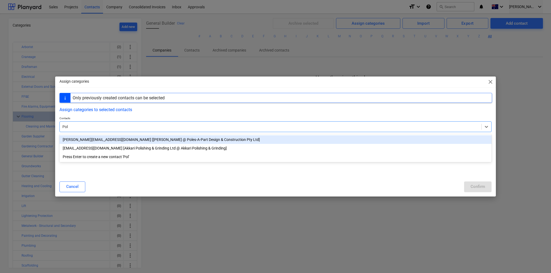
click at [159, 139] on div "[PERSON_NAME][EMAIL_ADDRESS][DOMAIN_NAME] [[PERSON_NAME] @ Poles-A-Part Design …" at bounding box center [275, 140] width 432 height 9
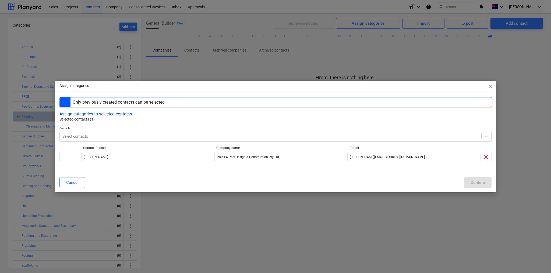
click at [101, 113] on button "Assign categories to selected contacts" at bounding box center [95, 114] width 73 height 5
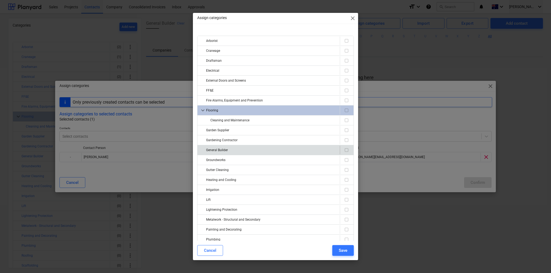
click at [231, 149] on div "General Builder" at bounding box center [271, 150] width 131 height 9
click at [344, 149] on input "checkbox" at bounding box center [346, 150] width 6 height 6
checkbox input "true"
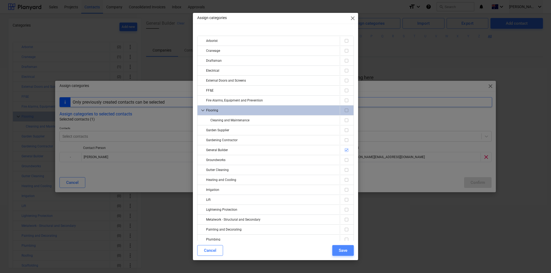
click at [343, 250] on div "Save" at bounding box center [343, 250] width 9 height 7
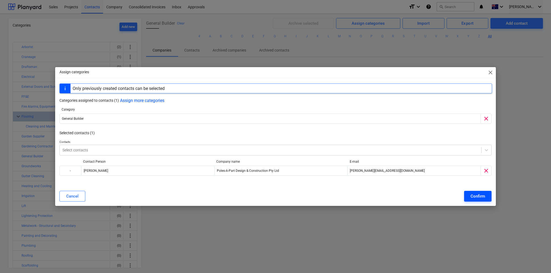
click at [472, 196] on div "Confirm" at bounding box center [477, 196] width 15 height 7
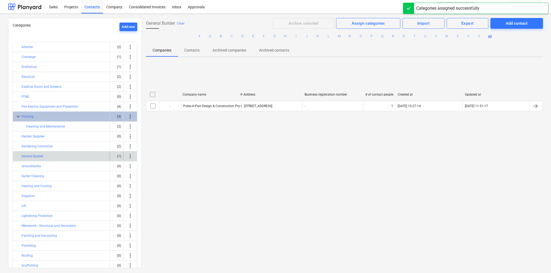
click at [127, 155] on span "more_vert" at bounding box center [130, 156] width 6 height 6
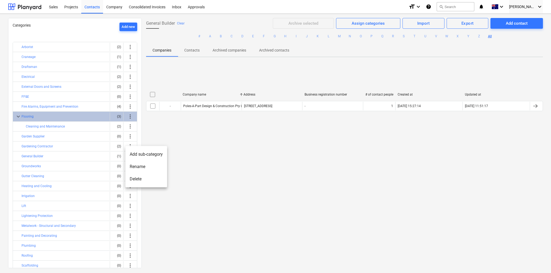
click at [144, 166] on li "Rename" at bounding box center [146, 167] width 42 height 12
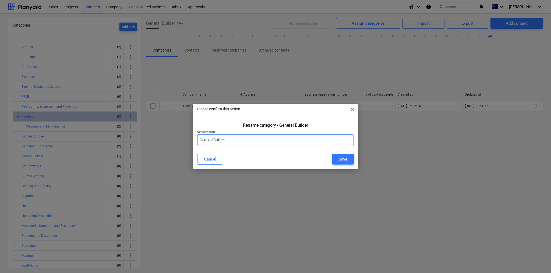
click at [216, 140] on input "General Builder" at bounding box center [275, 140] width 156 height 11
type input "Building Contractor"
click at [345, 159] on div "Save" at bounding box center [343, 159] width 9 height 7
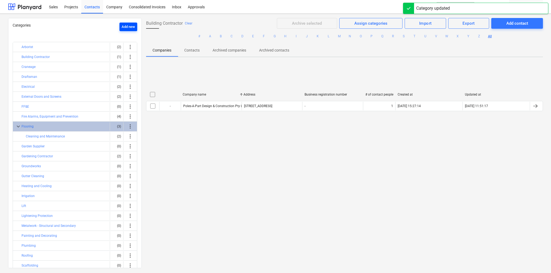
click at [126, 26] on div "Add new" at bounding box center [128, 27] width 13 height 6
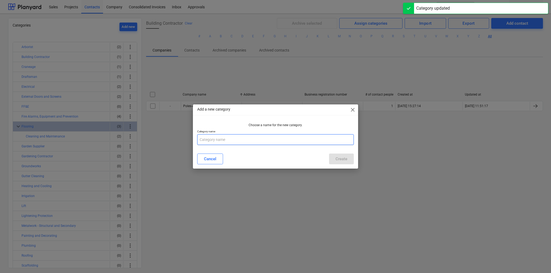
click at [224, 142] on input "text" at bounding box center [275, 139] width 156 height 11
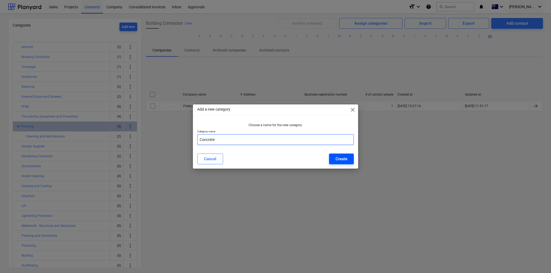
type input "Concrete"
click at [345, 160] on div "Create" at bounding box center [341, 159] width 12 height 7
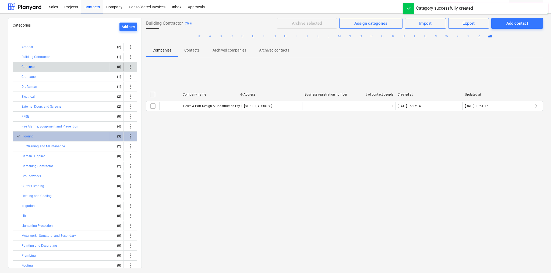
click at [30, 65] on button "Concrete" at bounding box center [28, 67] width 13 height 6
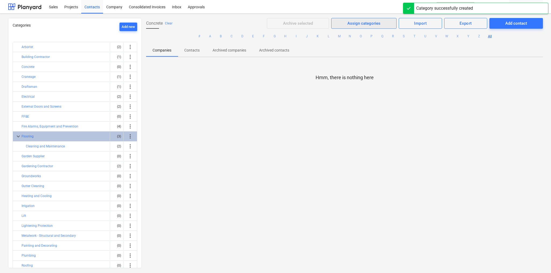
click at [369, 23] on div "Assign categories" at bounding box center [363, 23] width 33 height 7
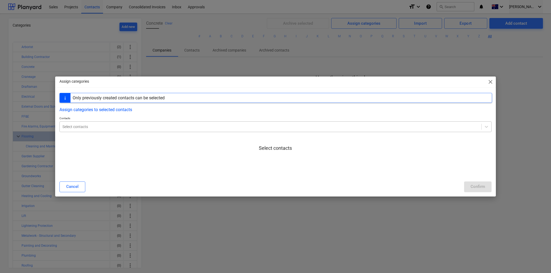
click at [111, 129] on div at bounding box center [270, 126] width 416 height 5
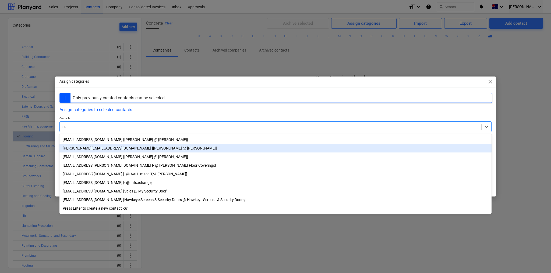
type input "c"
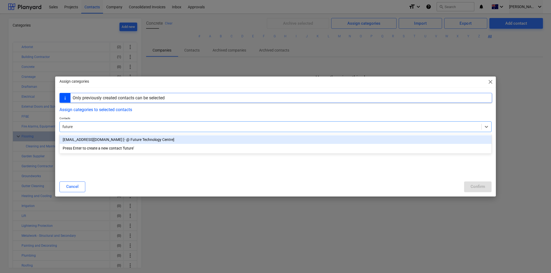
type input "future"
click at [121, 113] on div at bounding box center [275, 114] width 432 height 4
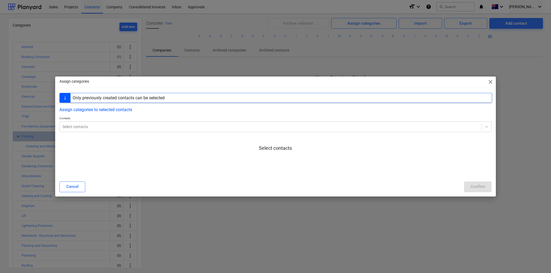
click at [490, 81] on span "close" at bounding box center [490, 82] width 6 height 6
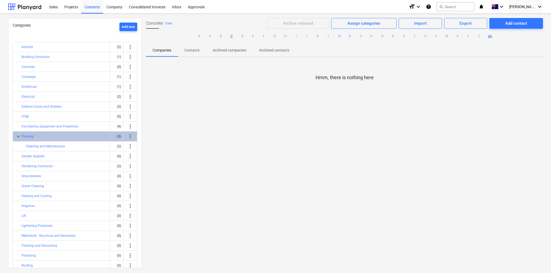
click at [228, 36] on button "C" at bounding box center [231, 36] width 6 height 6
click at [167, 23] on button "Clear" at bounding box center [169, 23] width 8 height 6
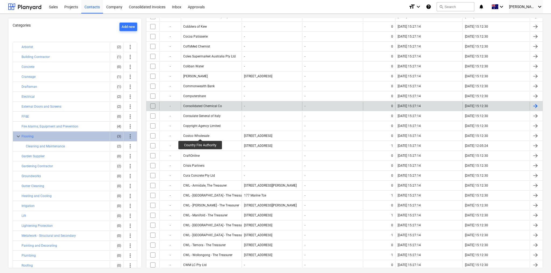
scroll to position [625, 0]
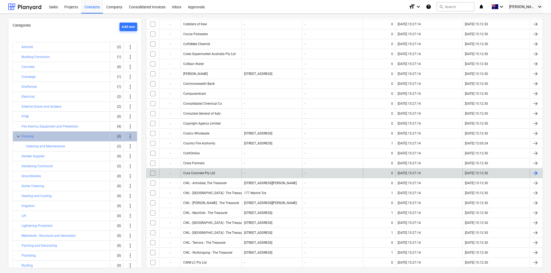
click at [201, 169] on div "Cura Concrete Pty Ltd" at bounding box center [211, 173] width 61 height 9
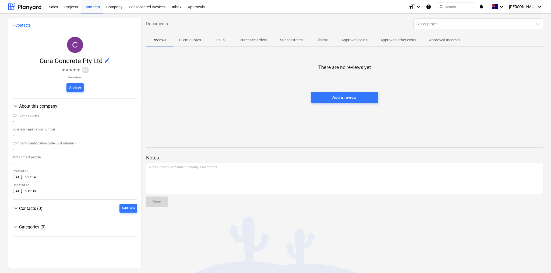
click at [105, 60] on span "edit" at bounding box center [107, 60] width 6 height 6
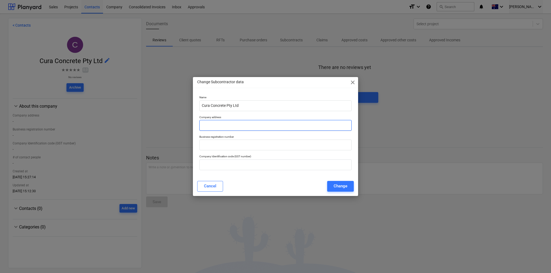
click at [235, 127] on input "text" at bounding box center [275, 125] width 152 height 11
paste input "[STREET_ADDRESS][PERSON_NAME]"
type input "[STREET_ADDRESS][PERSON_NAME]"
click at [216, 165] on input "text" at bounding box center [275, 165] width 152 height 11
paste input "77399826226"
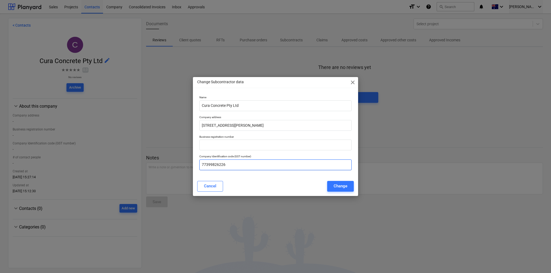
click at [205, 164] on input "77399826226" at bounding box center [275, 165] width 152 height 11
click at [213, 164] on input "77 399826226" at bounding box center [275, 165] width 152 height 11
click at [220, 165] on input "77 399 826226" at bounding box center [275, 165] width 152 height 11
type input "77 399 826 226"
click at [339, 190] on div "Change" at bounding box center [340, 186] width 14 height 7
